Goal: Information Seeking & Learning: Learn about a topic

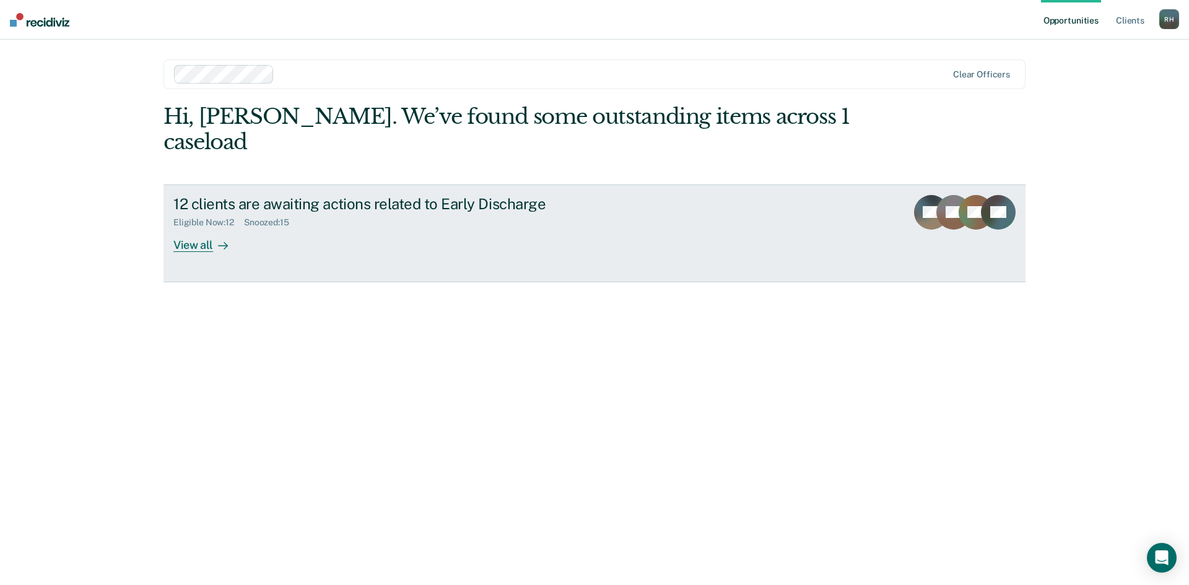
click at [198, 228] on div "View all" at bounding box center [207, 240] width 69 height 24
